Goal: Information Seeking & Learning: Learn about a topic

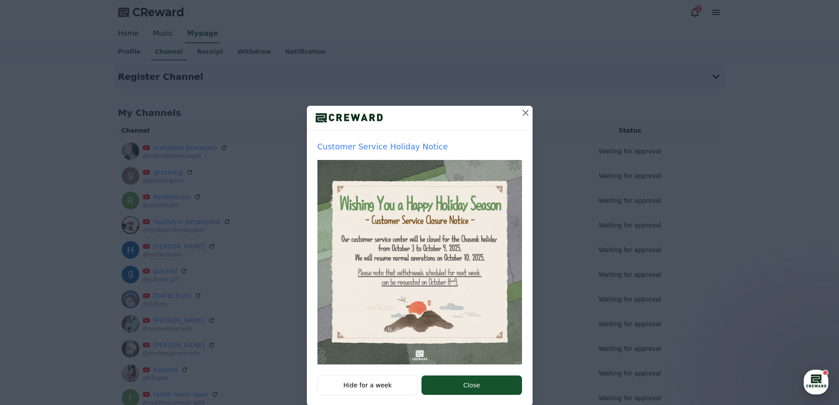
click at [522, 112] on icon at bounding box center [525, 113] width 6 height 6
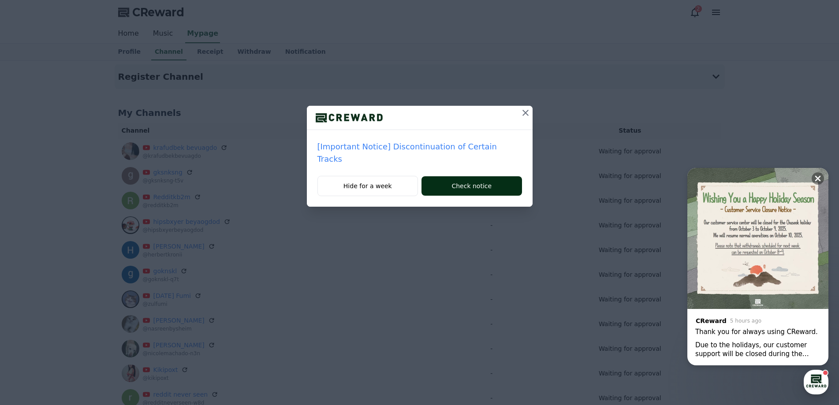
click at [446, 176] on button "Check notice" at bounding box center [471, 185] width 100 height 19
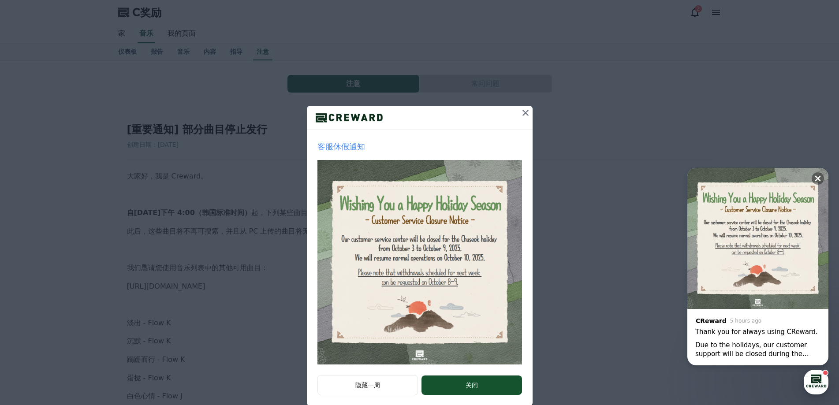
click at [630, 53] on div "客服休假通知 隐藏一周 关闭" at bounding box center [419, 210] width 839 height 420
click at [522, 111] on icon at bounding box center [525, 113] width 11 height 11
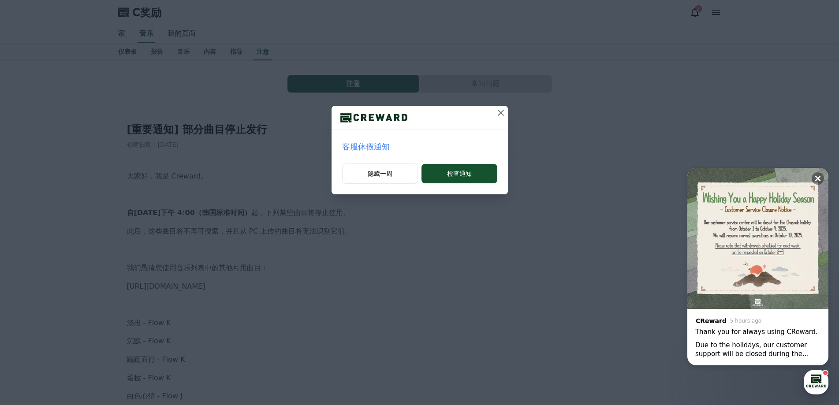
click at [498, 114] on icon at bounding box center [501, 113] width 11 height 11
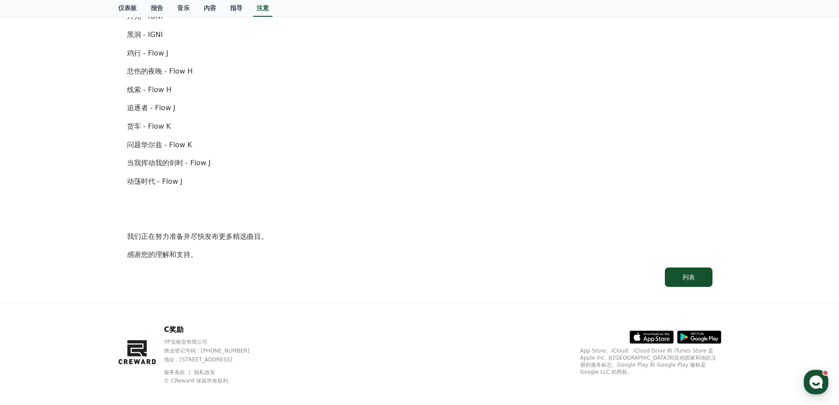
scroll to position [552, 0]
